Goal: Communication & Community: Answer question/provide support

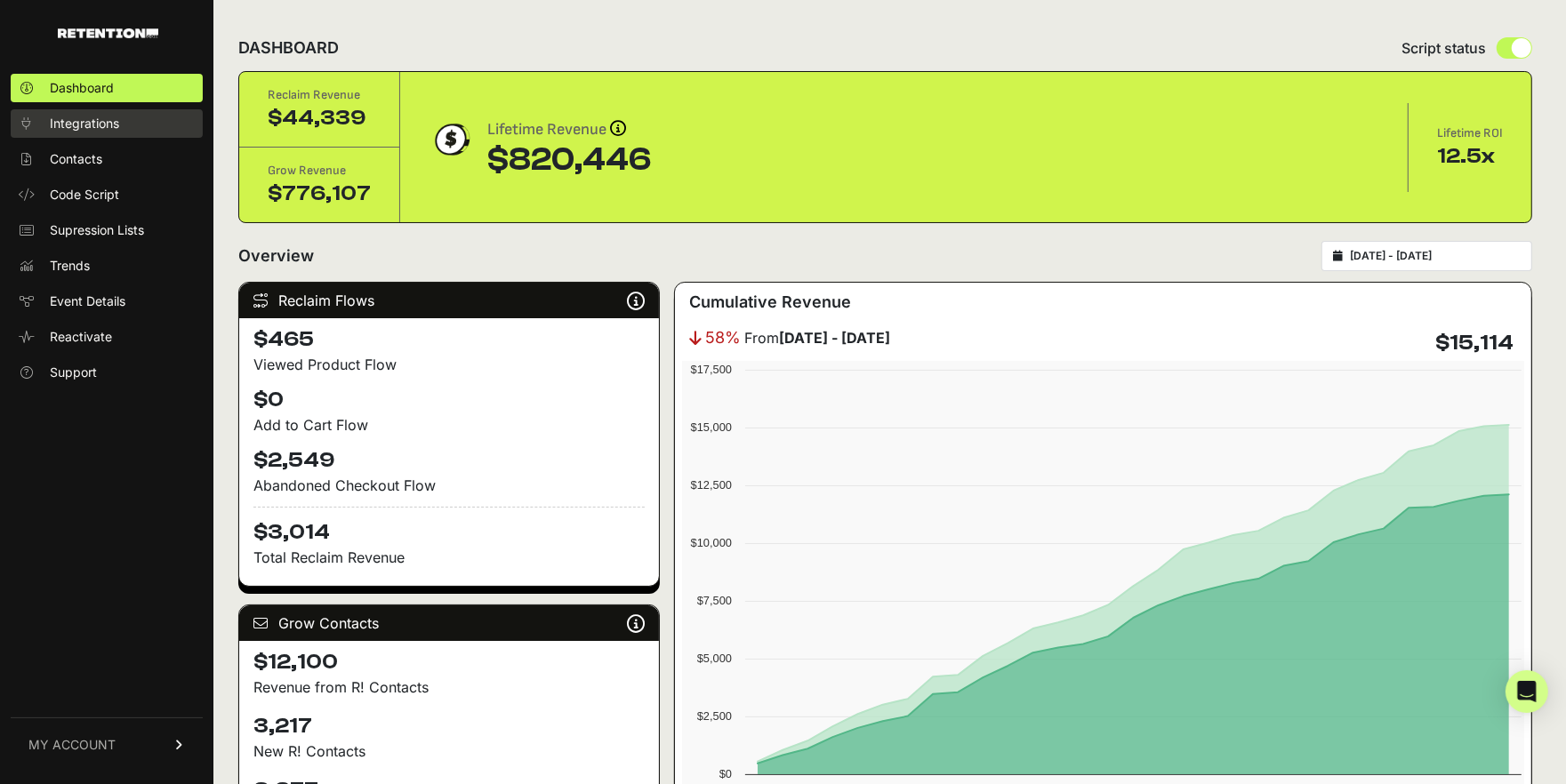
click at [132, 132] on link "Integrations" at bounding box center [107, 123] width 192 height 28
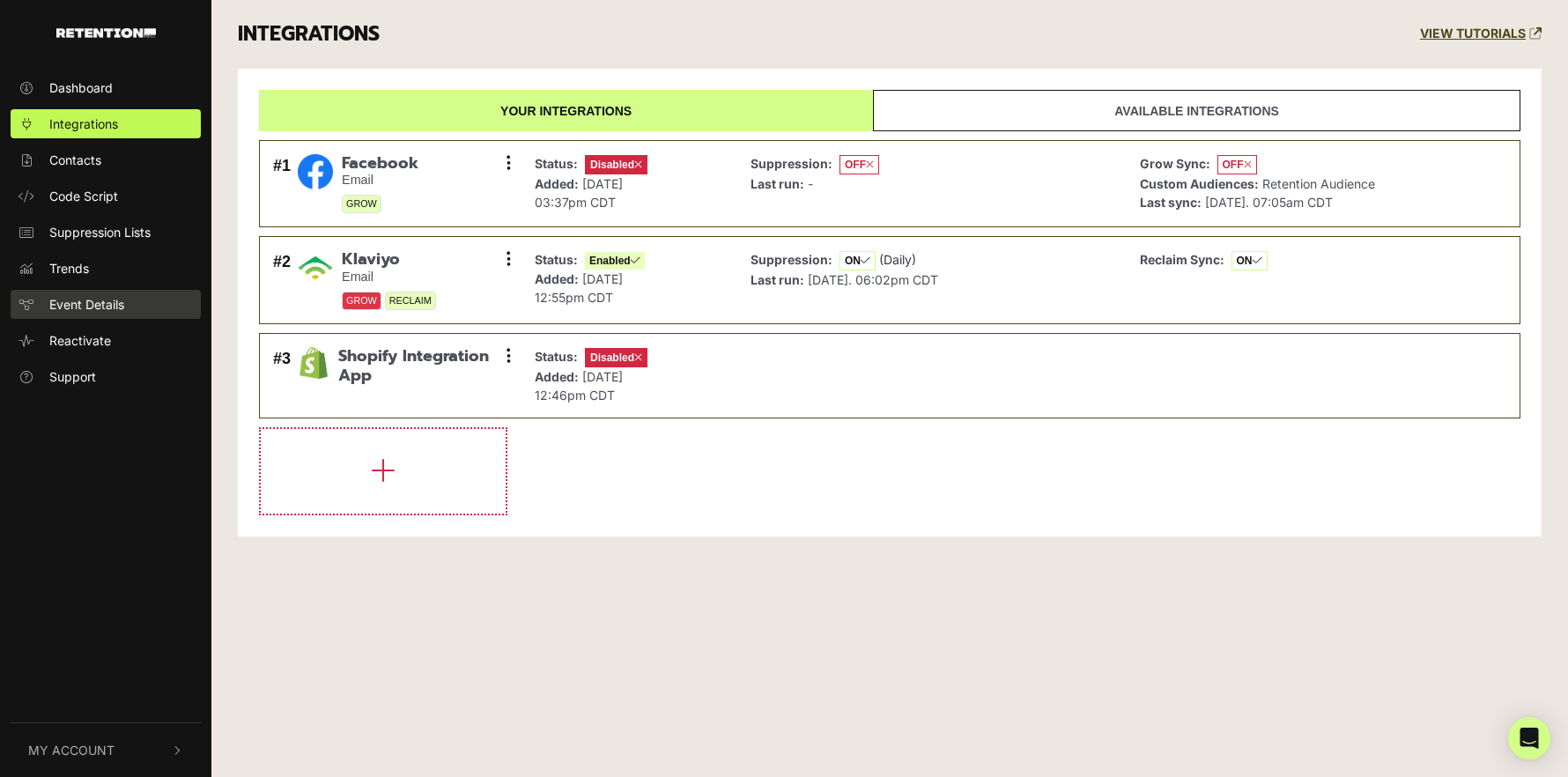
click at [110, 299] on span "Event Details" at bounding box center [86, 304] width 75 height 18
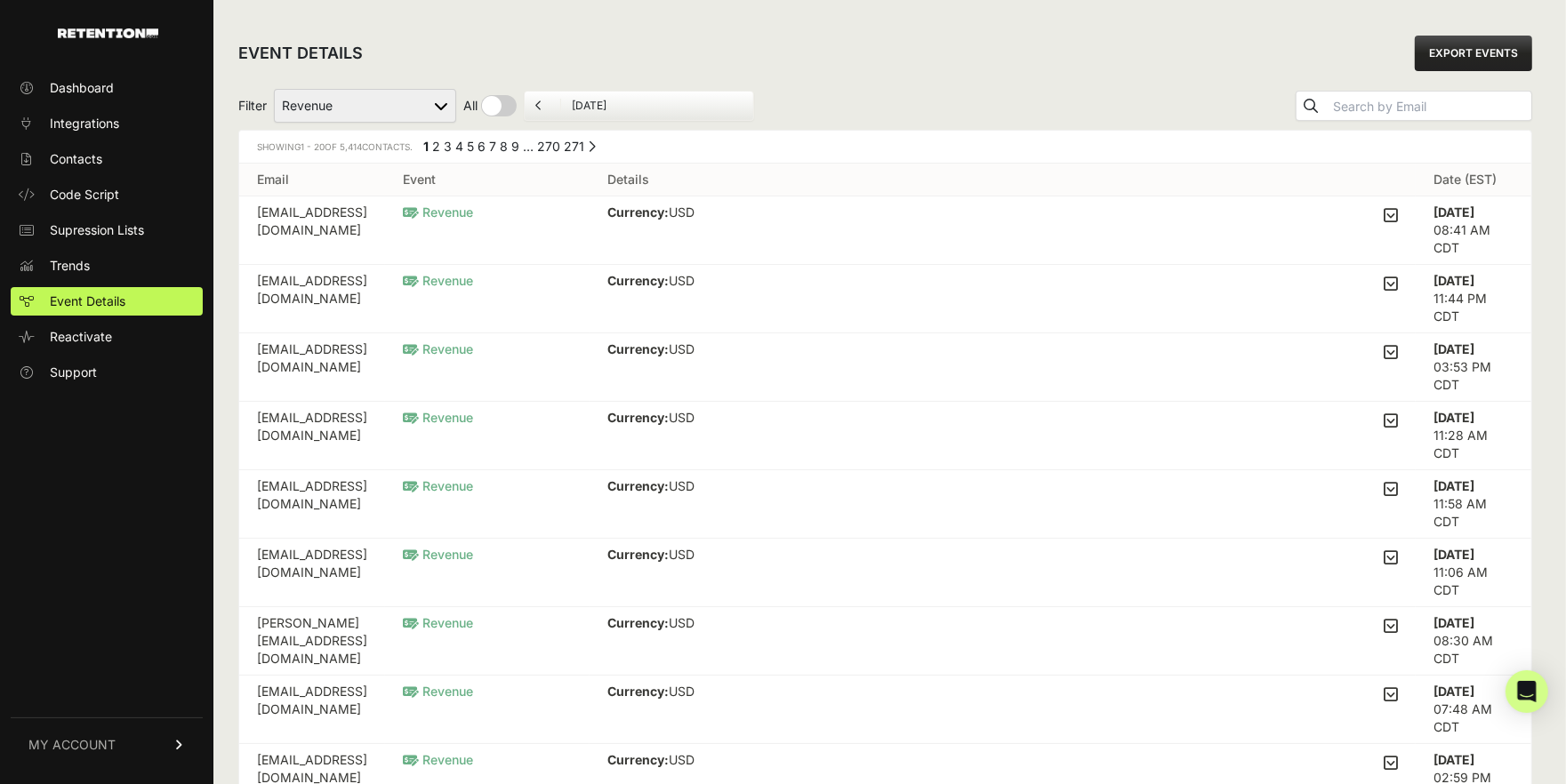
click at [412, 94] on select "Active on Site Reclaim Added to Cart Reclaim Checkout Started Reclaim Revenue V…" at bounding box center [365, 106] width 182 height 34
select select "Checkout Started Reclaim"
click at [275, 89] on select "Active on Site Reclaim Added to Cart Reclaim Checkout Started Reclaim Revenue V…" at bounding box center [365, 106] width 182 height 34
click at [374, 94] on select "Active on Site Reclaim Added to Cart Reclaim Checkout Started Reclaim Revenue V…" at bounding box center [365, 106] width 182 height 34
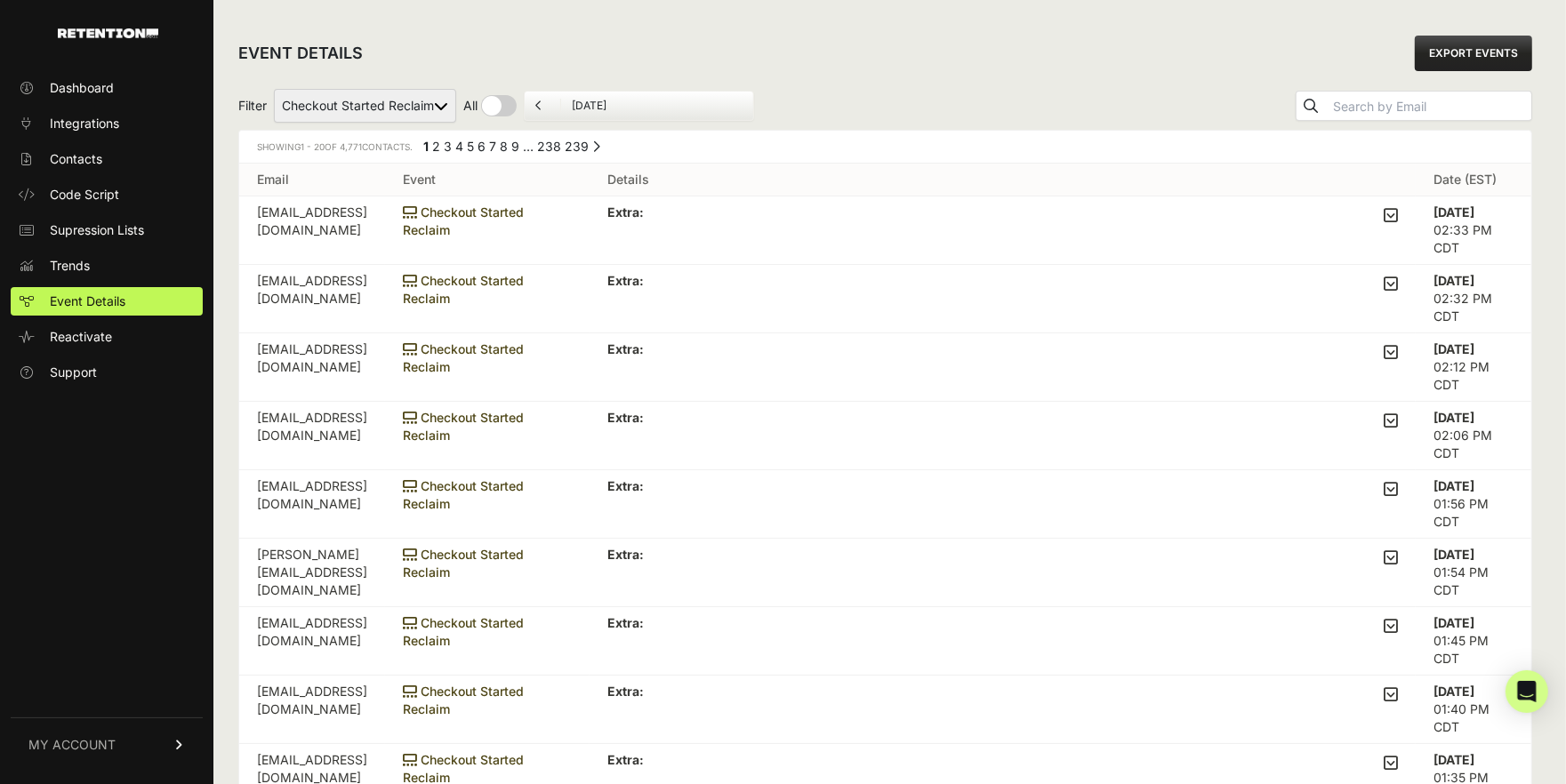
click at [357, 104] on select "Active on Site Reclaim Added to Cart Reclaim Checkout Started Reclaim Revenue V…" at bounding box center [365, 106] width 182 height 34
select select "cart"
click at [275, 89] on select "Active on Site Reclaim Added to Cart Reclaim Checkout Started Reclaim Revenue V…" at bounding box center [365, 106] width 182 height 34
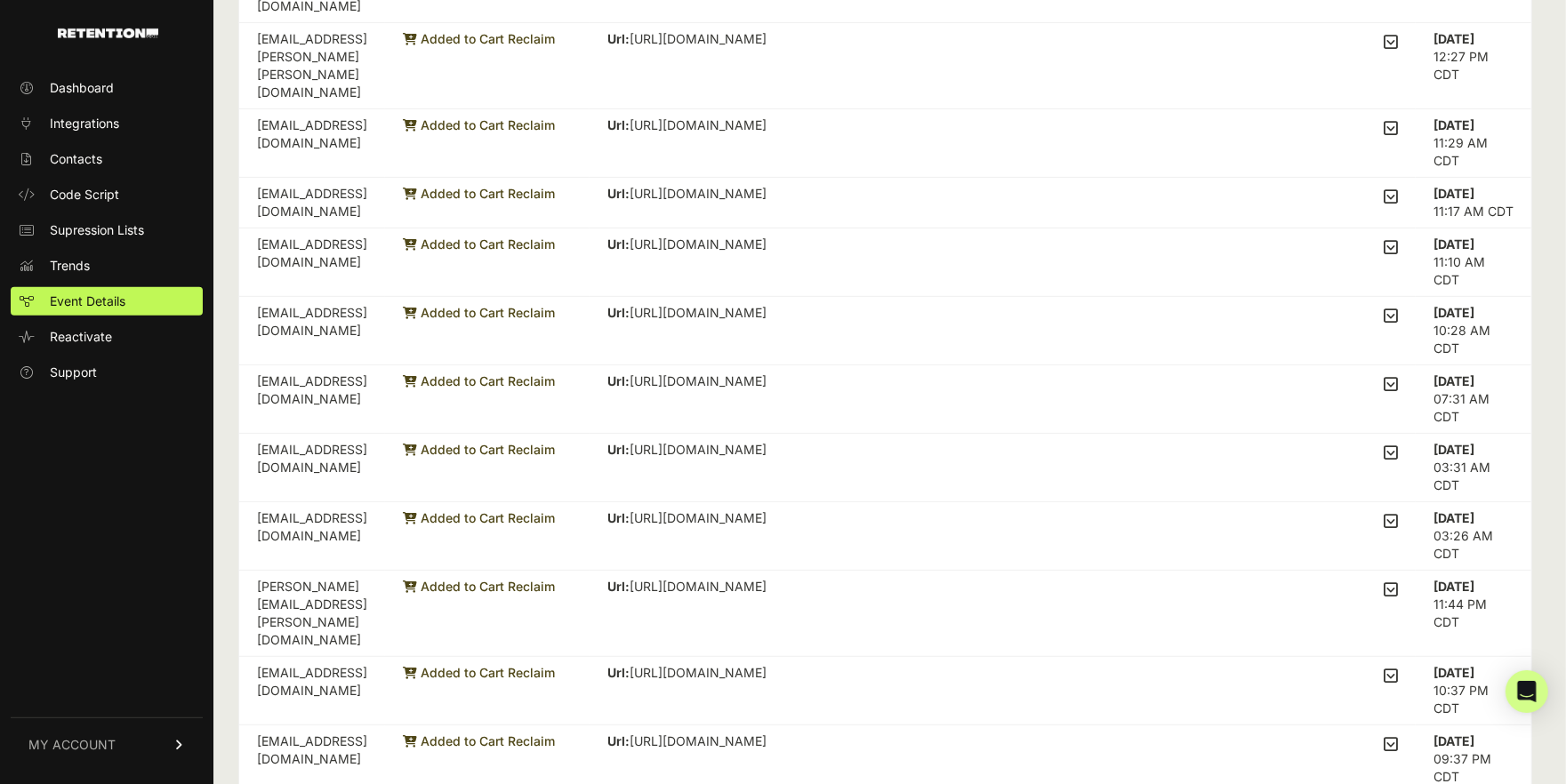
scroll to position [551, 0]
click at [1542, 699] on div "Open Intercom Messenger" at bounding box center [1526, 691] width 47 height 47
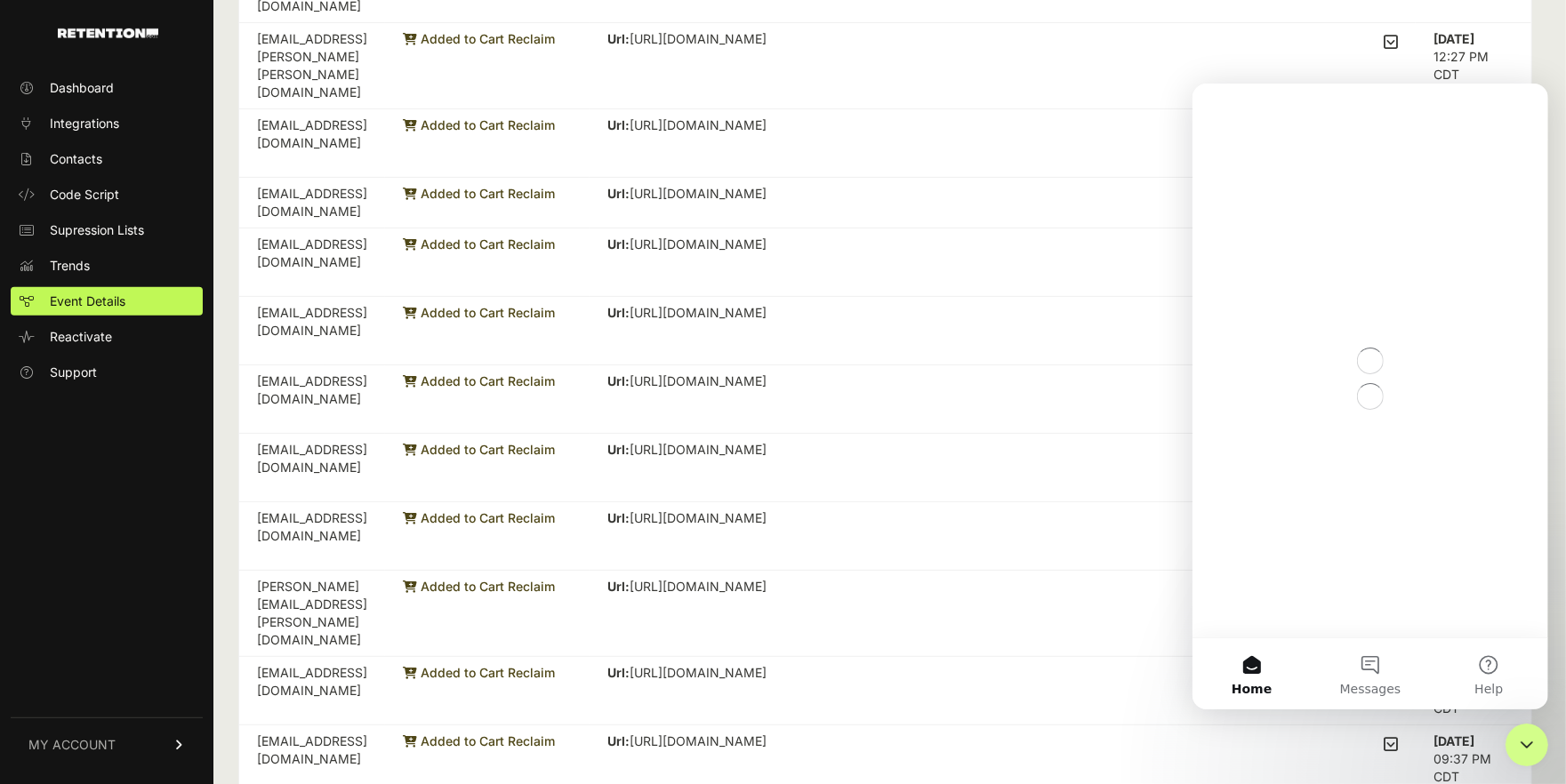
scroll to position [0, 0]
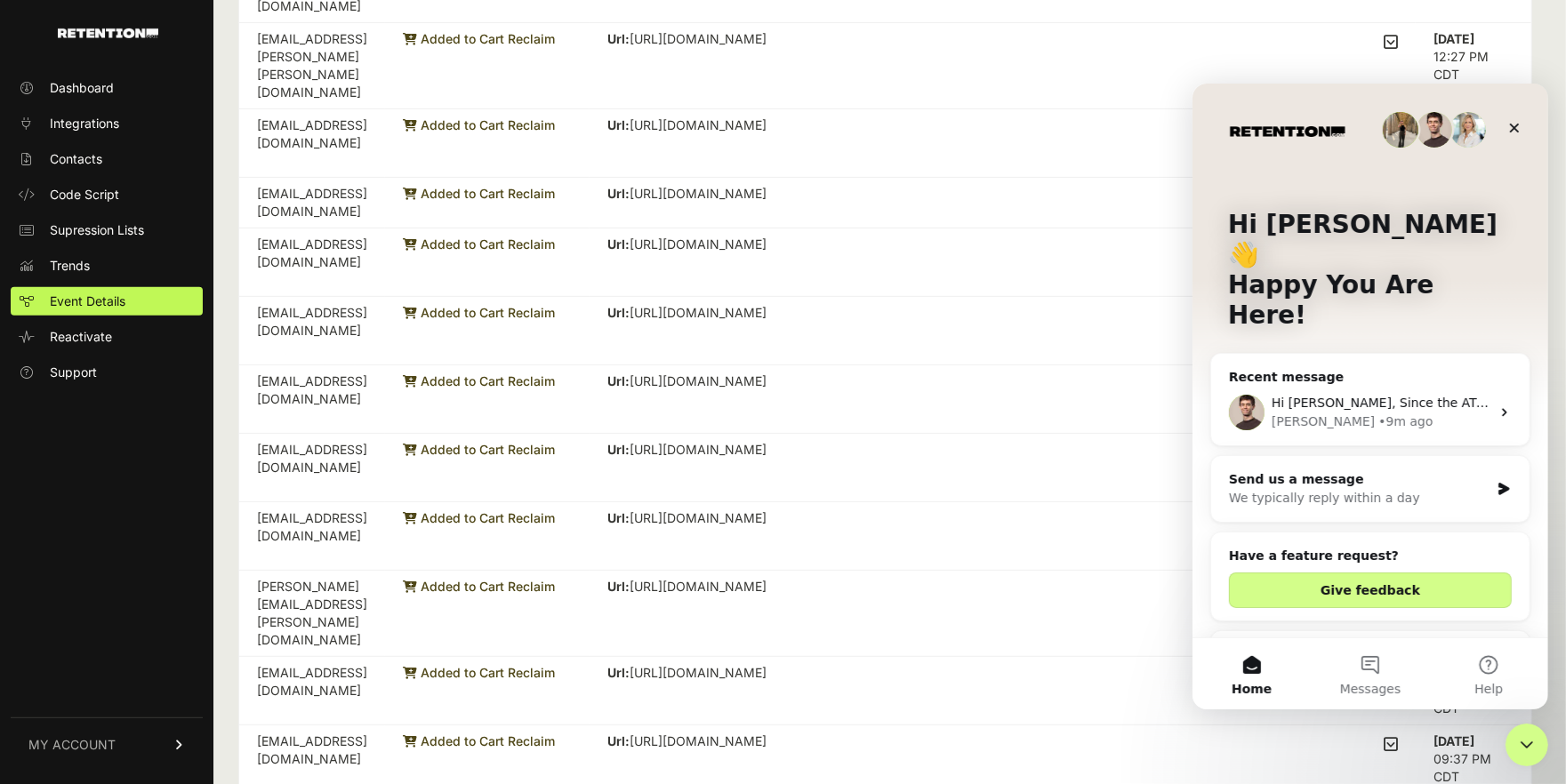
click at [1336, 378] on div "Hi [PERSON_NAME], Since the ATC script is placed within GTM it would be customi…" at bounding box center [1368, 411] width 319 height 66
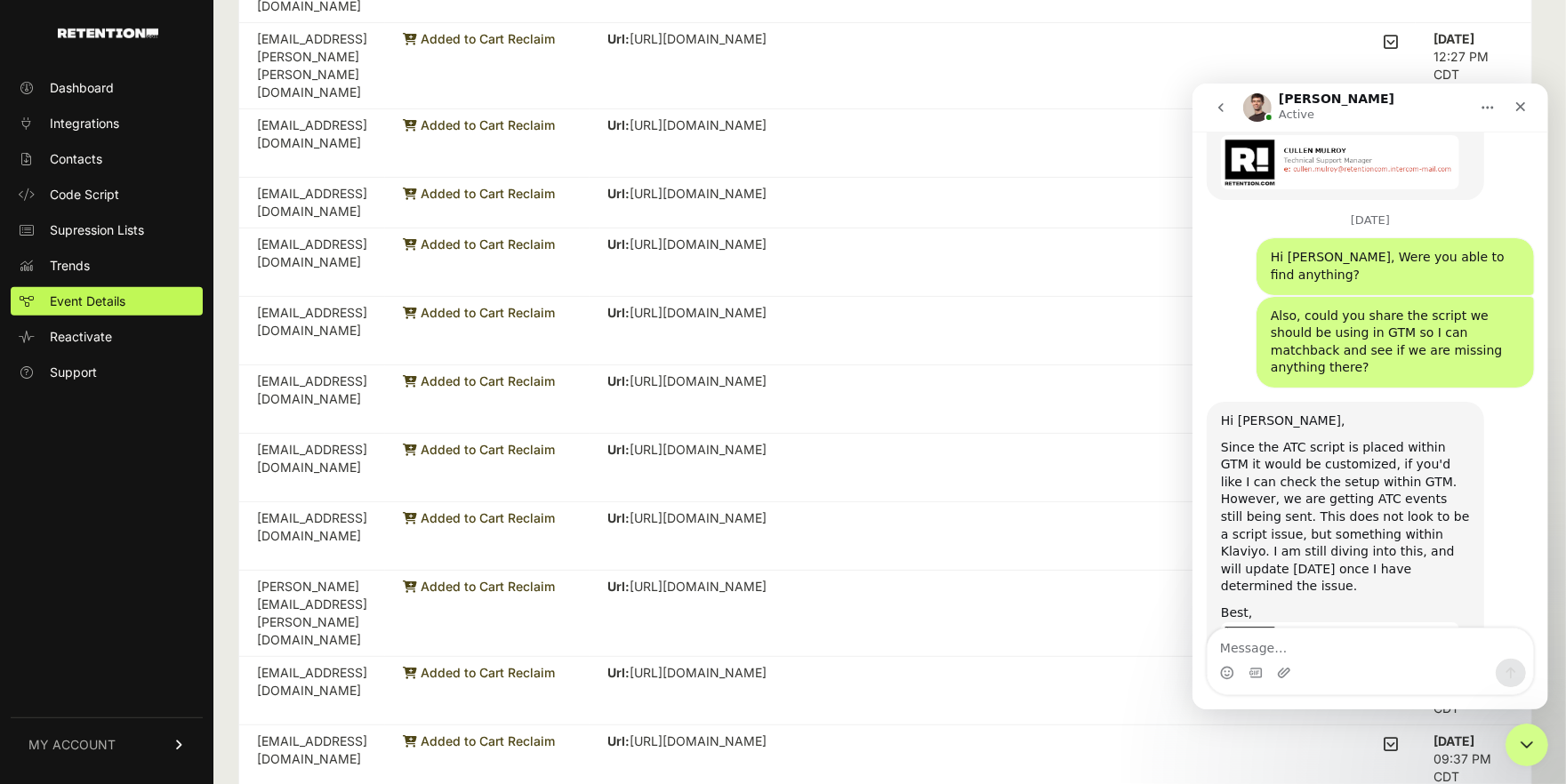
scroll to position [1622, 0]
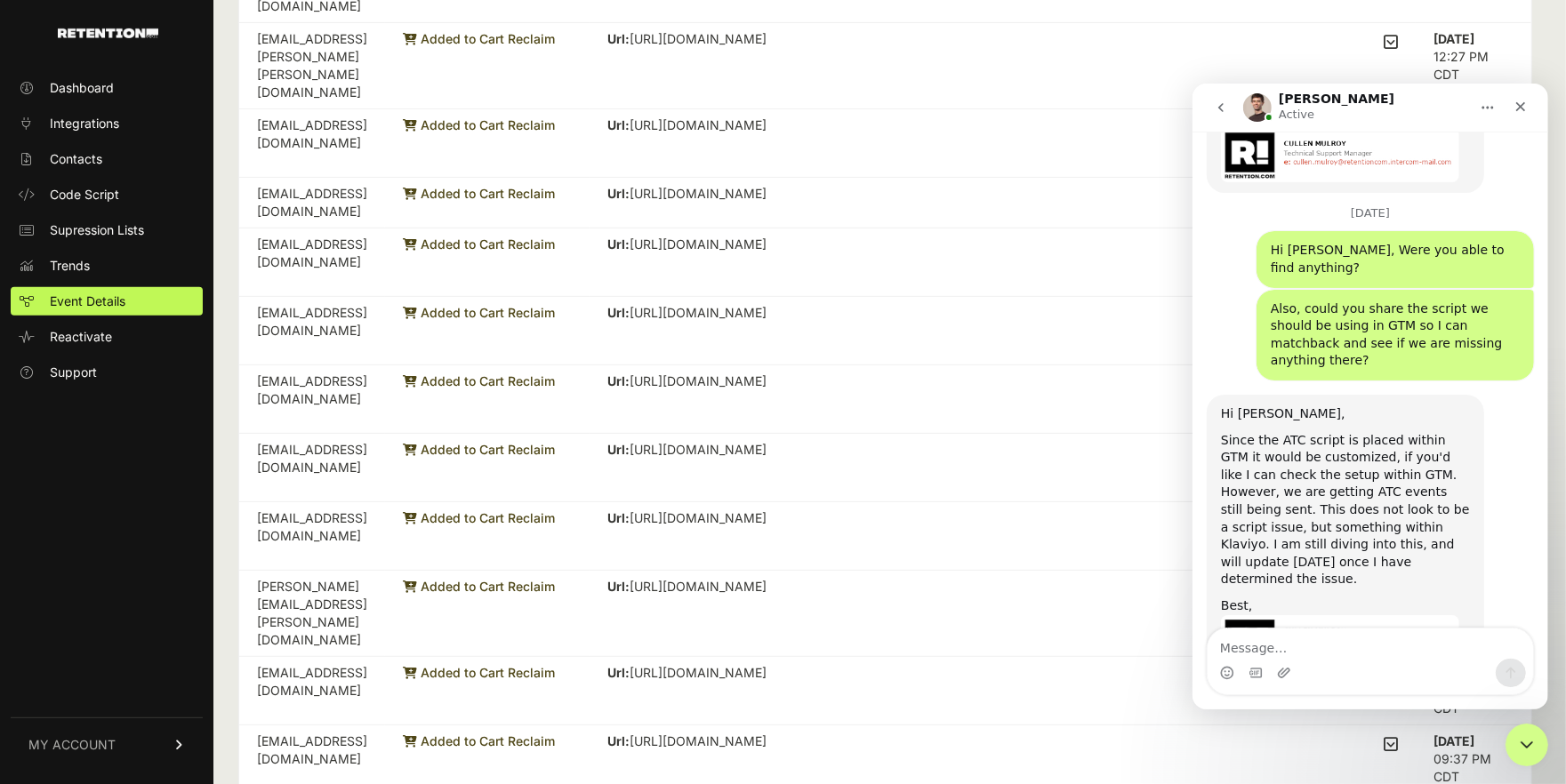
click at [1321, 646] on textarea "Message…" at bounding box center [1369, 642] width 325 height 30
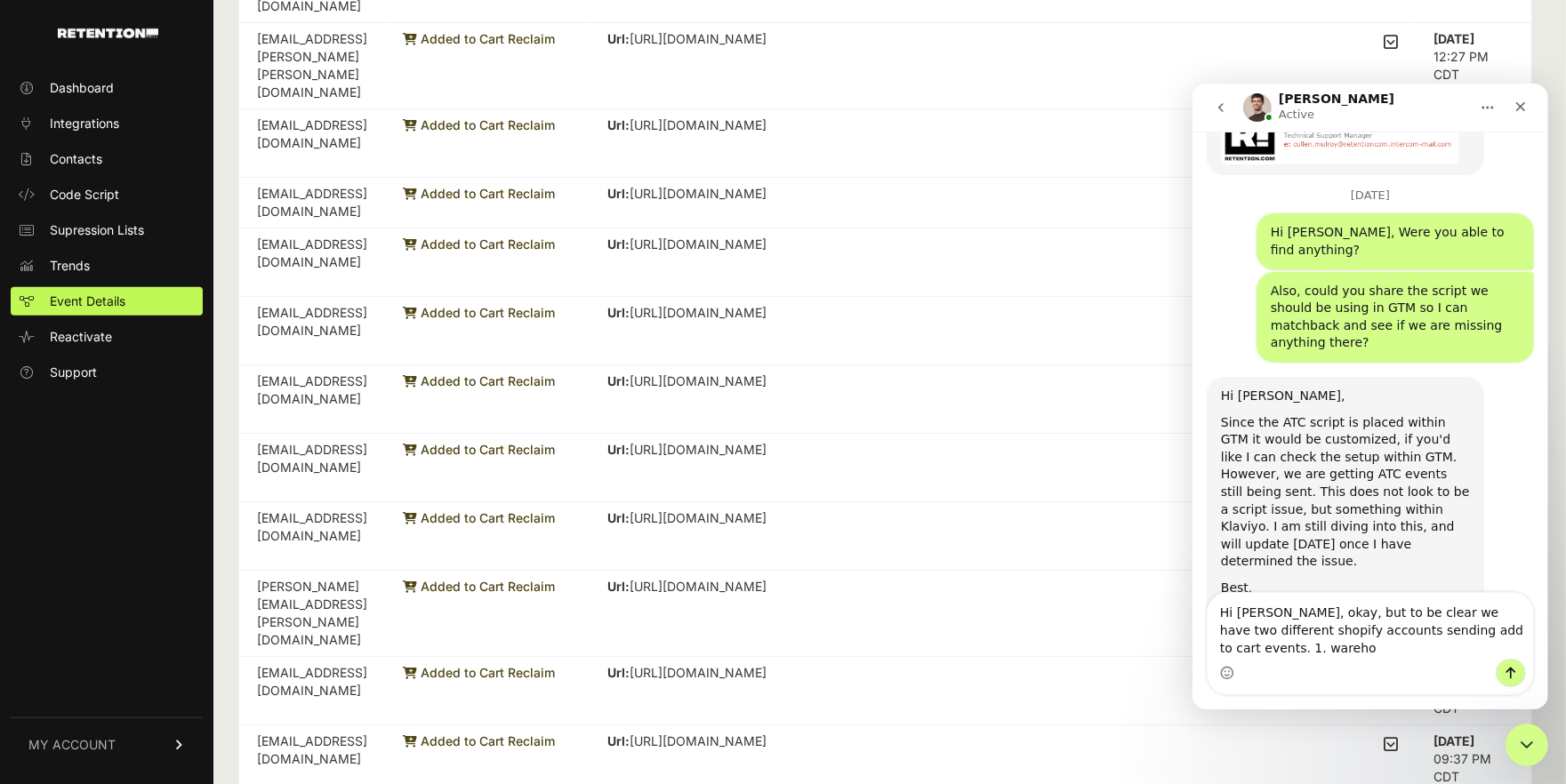
scroll to position [1658, 0]
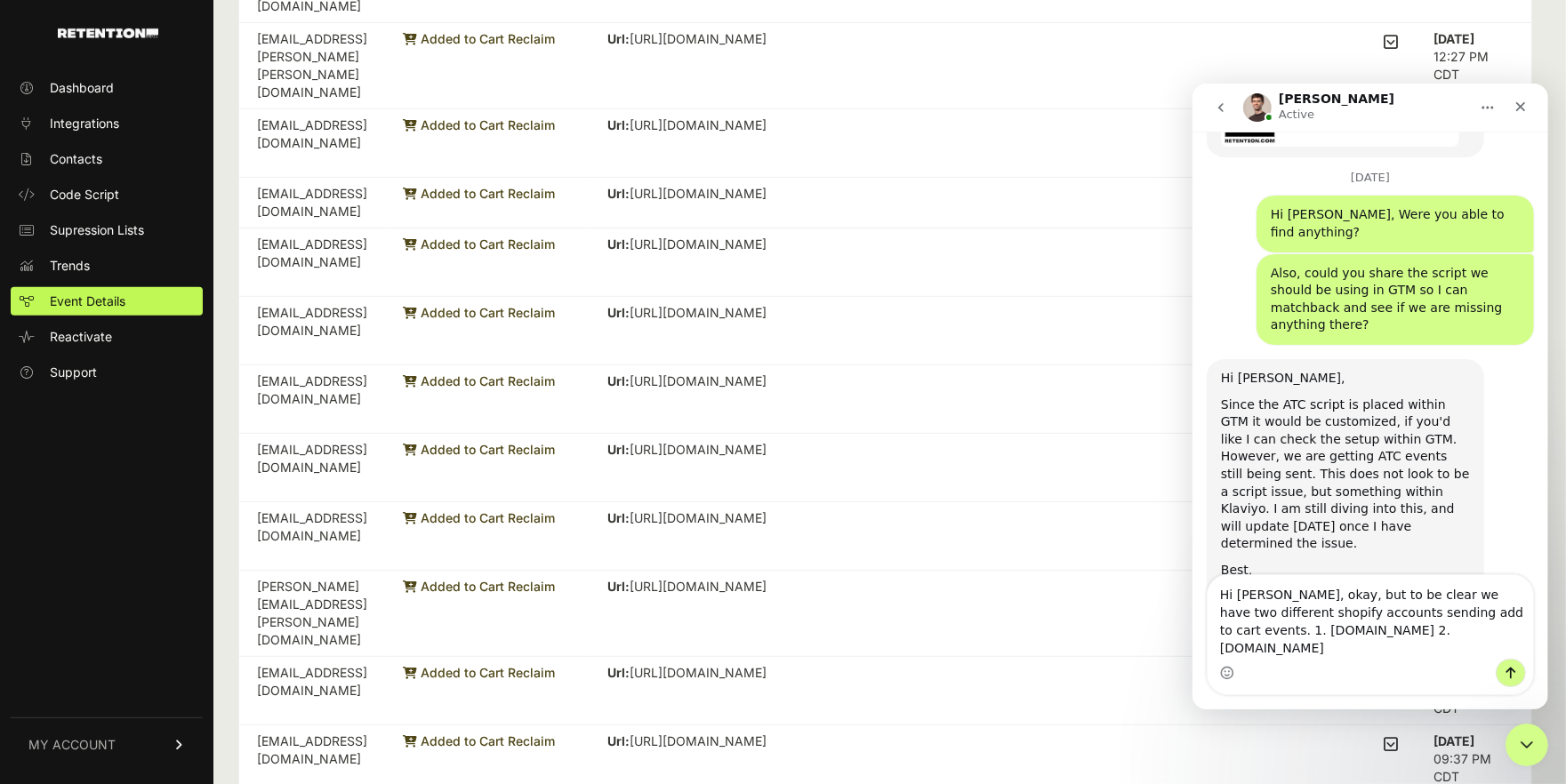
type textarea "Hi Cullen, okay, but to be clear we have two different shopify accounts sending…"
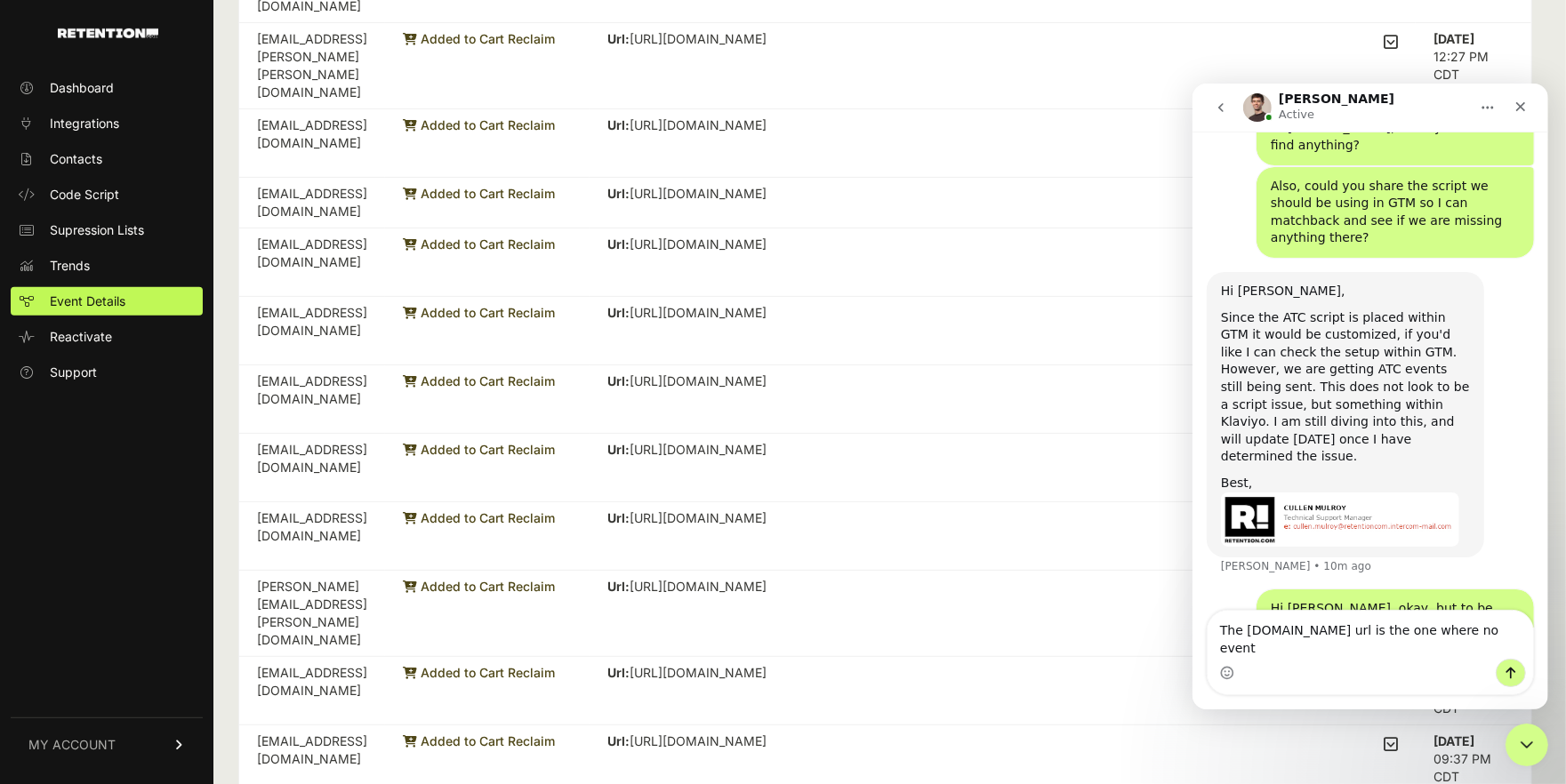
scroll to position [1763, 0]
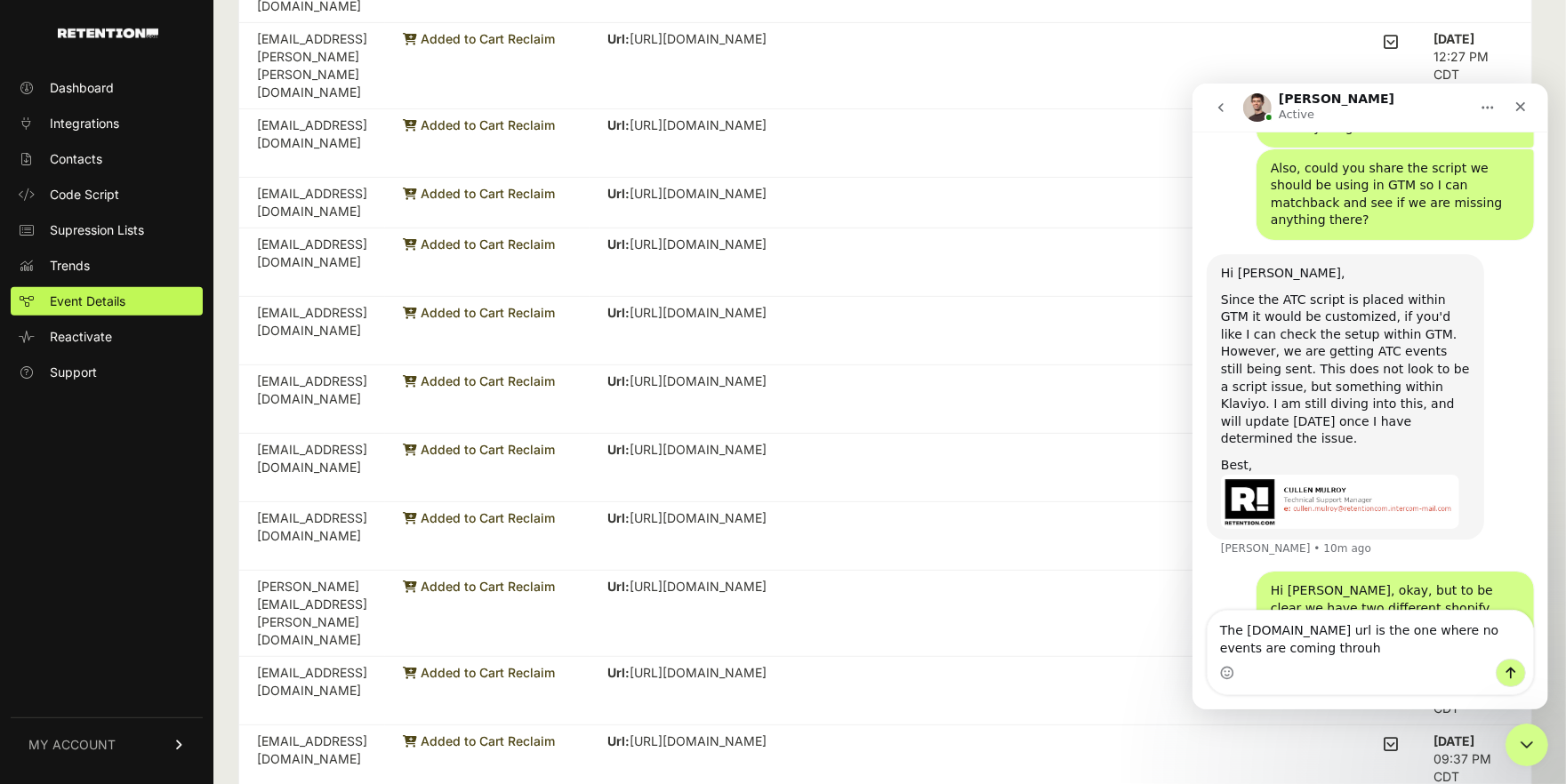
type textarea "The monicaandandy.com url is the one where no events are coming throuhg"
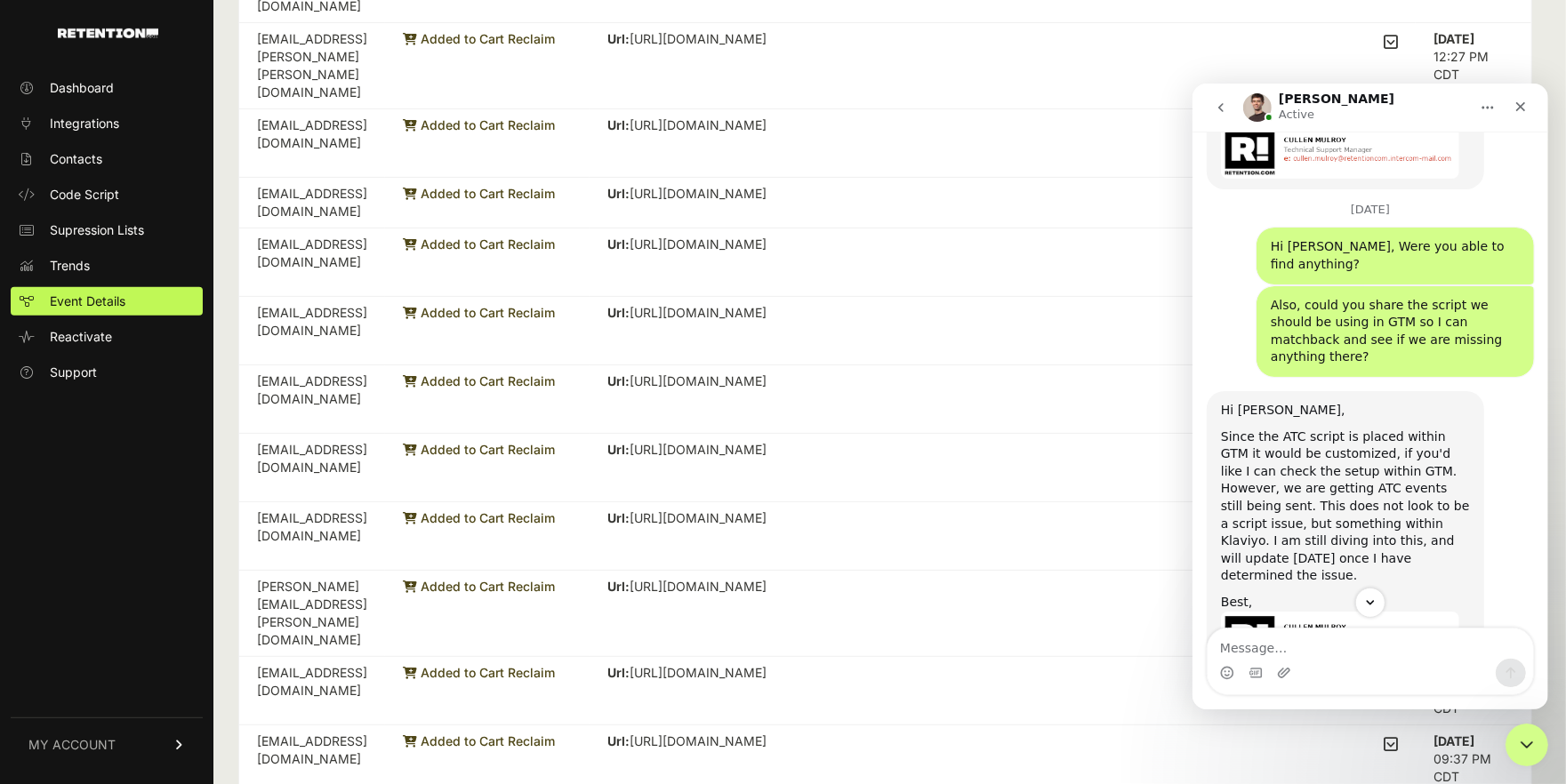
scroll to position [1740, 0]
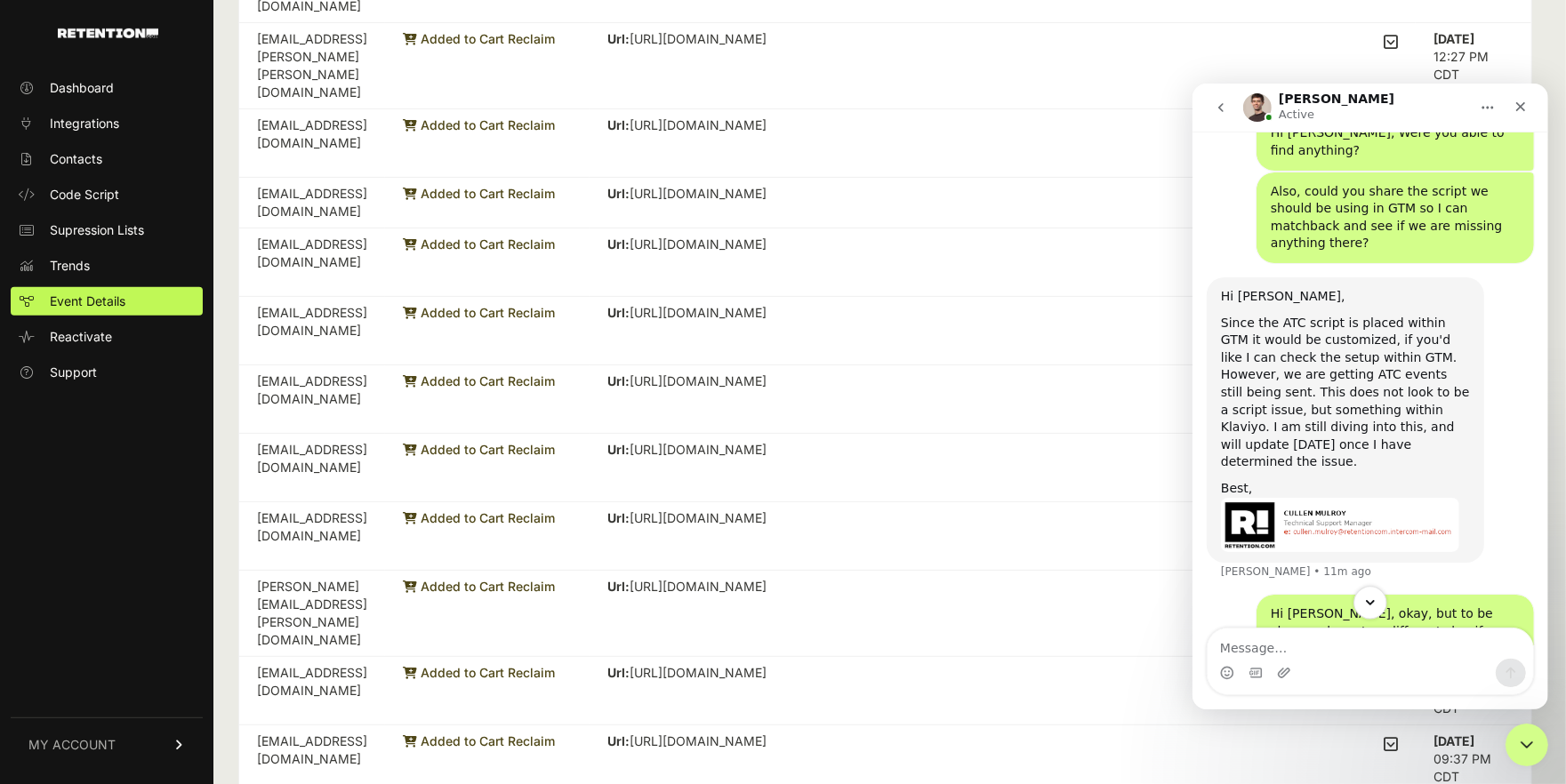
click at [1374, 600] on icon "Scroll to bottom" at bounding box center [1369, 601] width 16 height 16
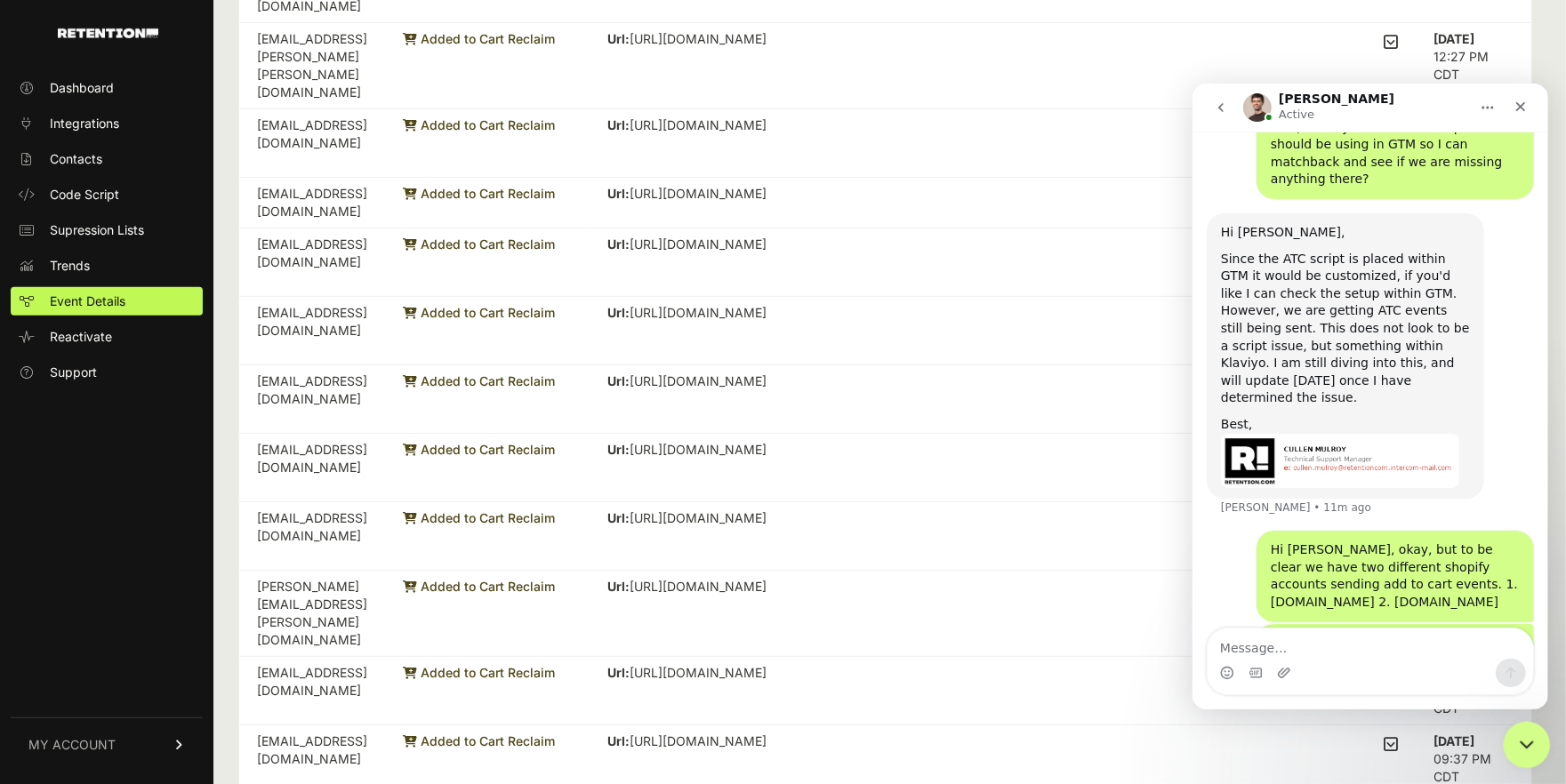
click at [1530, 733] on icon "Close Intercom Messenger" at bounding box center [1524, 742] width 21 height 21
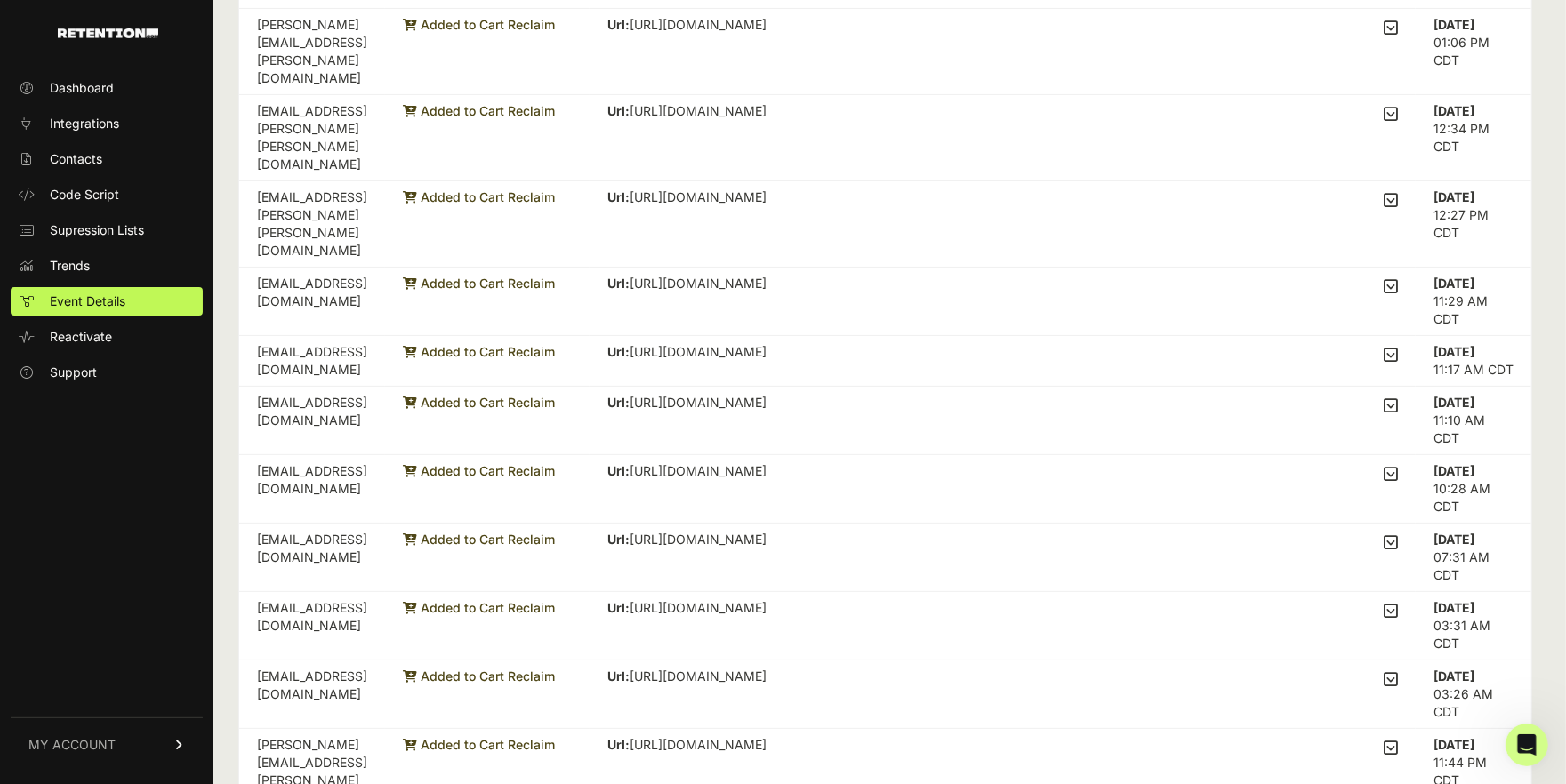
scroll to position [0, 0]
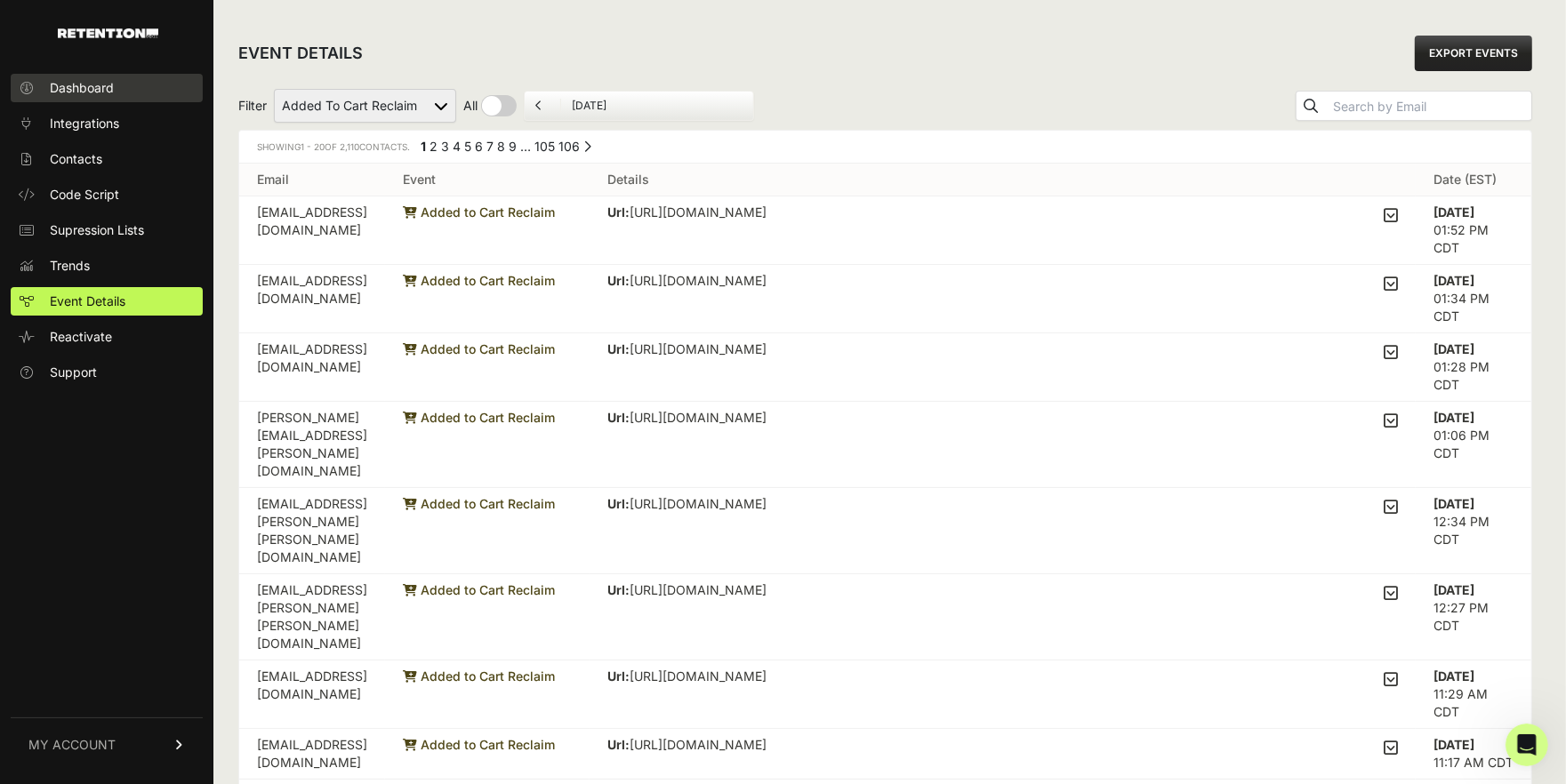
click at [87, 88] on span "Dashboard" at bounding box center [81, 88] width 64 height 17
